Goal: Task Accomplishment & Management: Manage account settings

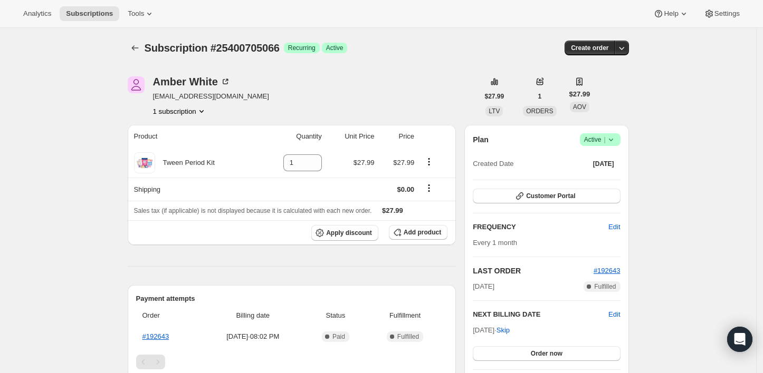
click at [610, 137] on icon at bounding box center [610, 139] width 11 height 11
click at [600, 181] on span "Cancel subscription" at bounding box center [604, 178] width 60 height 8
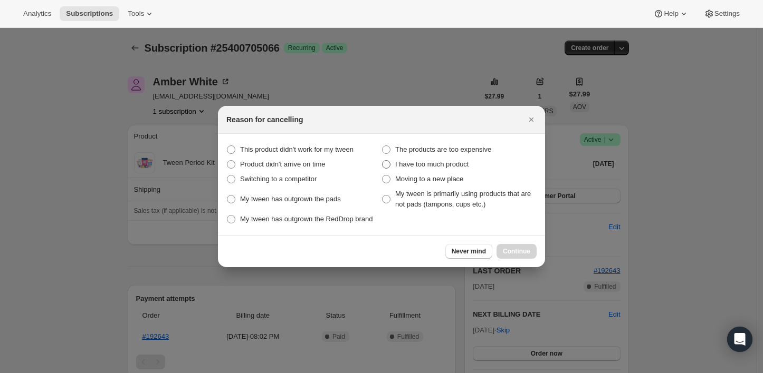
click at [403, 163] on span "I have too much product" at bounding box center [431, 164] width 73 height 8
click at [382, 161] on product "I have too much product" at bounding box center [382, 160] width 1 height 1
radio product "true"
click at [525, 248] on span "Continue" at bounding box center [516, 251] width 27 height 8
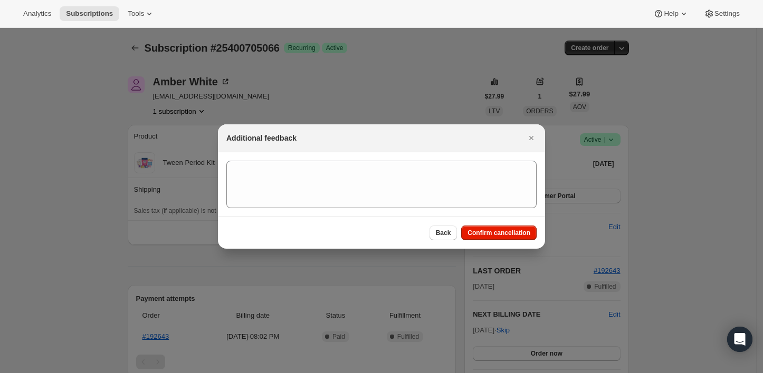
click at [518, 225] on div "Back Confirm cancellation" at bounding box center [381, 233] width 327 height 32
click at [513, 232] on span "Confirm cancellation" at bounding box center [498, 233] width 63 height 8
